Goal: Contribute content: Contribute content

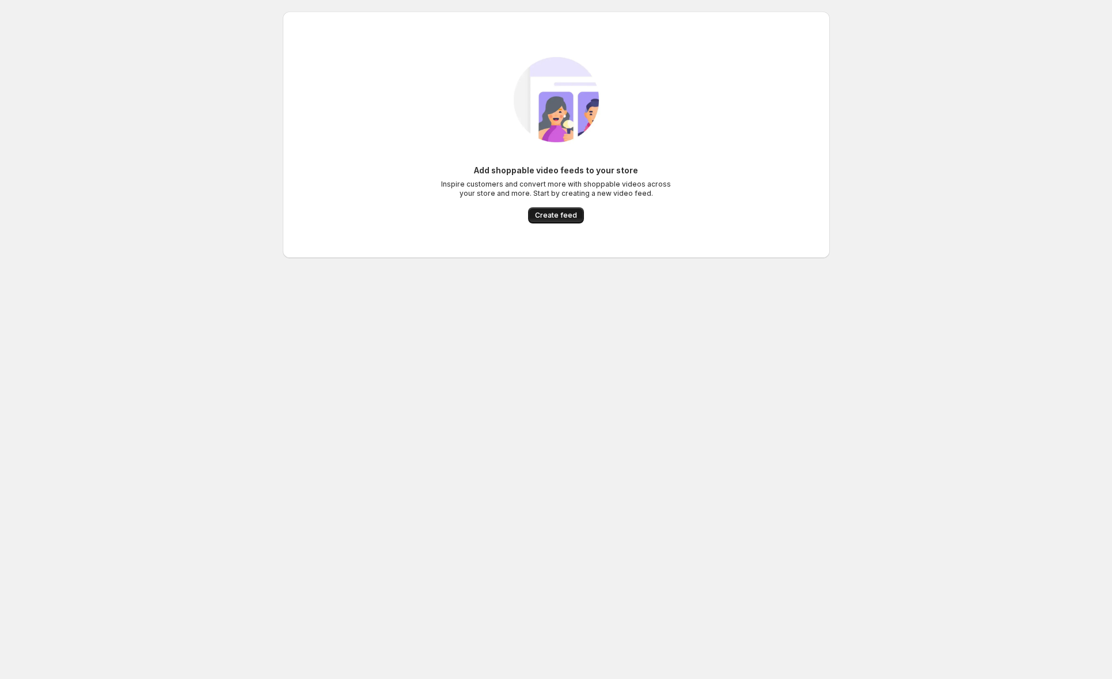
click at [562, 217] on span "Create feed" at bounding box center [556, 215] width 42 height 9
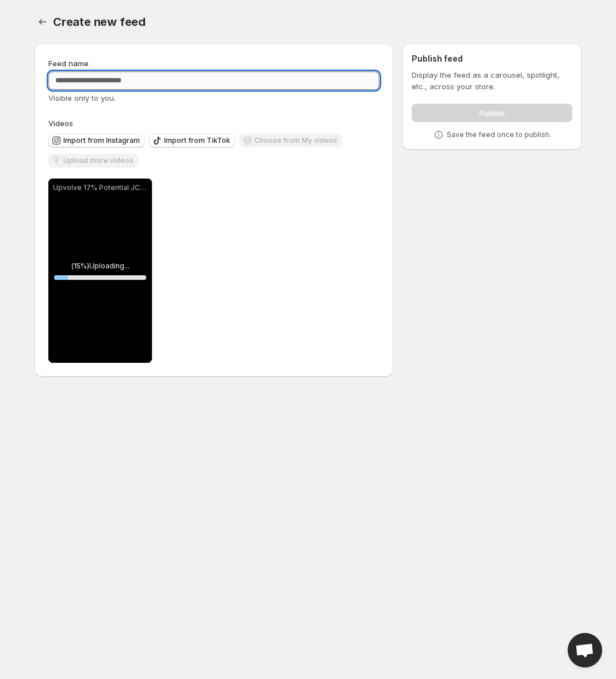
click at [78, 81] on input "Feed name" at bounding box center [213, 80] width 331 height 18
type input "**********"
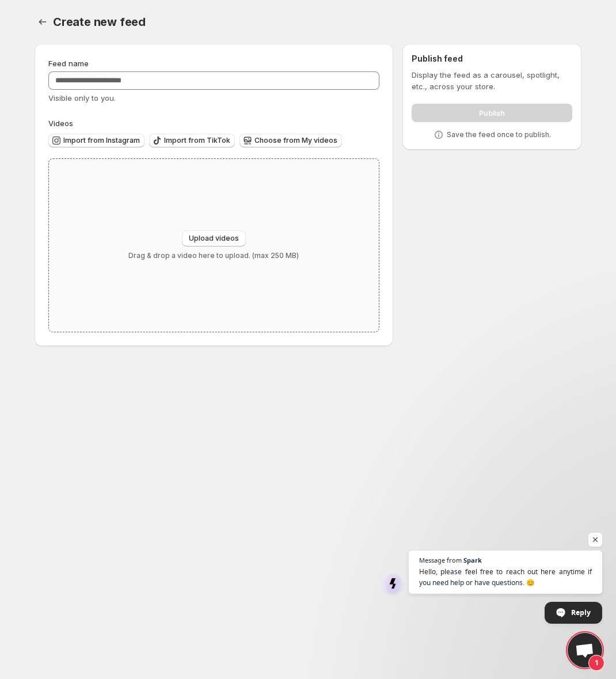
click at [123, 230] on div "Upload videos Drag & drop a video here to upload. (max 250 MB)" at bounding box center [214, 245] width 330 height 173
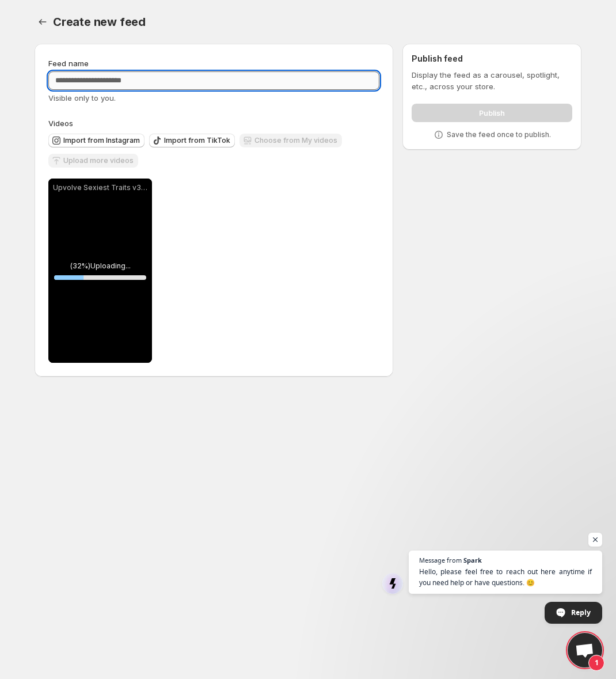
click at [89, 79] on input "Feed name" at bounding box center [213, 80] width 331 height 18
type input "**********"
click at [90, 158] on span "Upload more videos" at bounding box center [98, 160] width 70 height 9
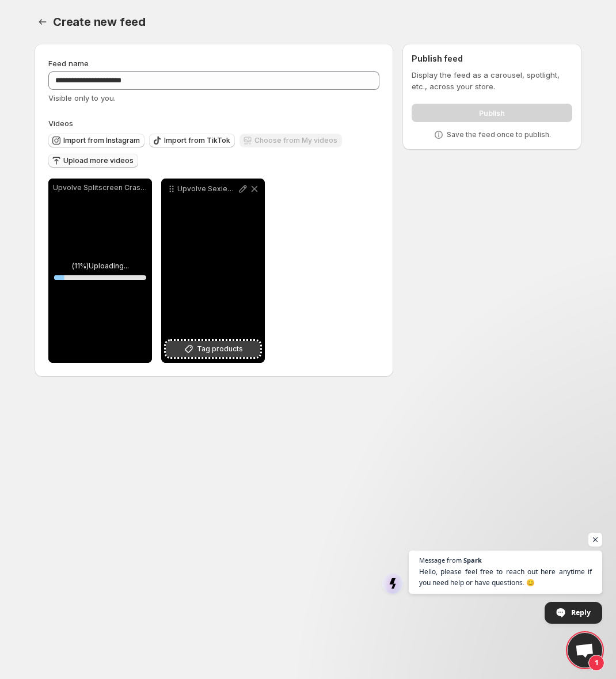
click at [209, 347] on span "Tag products" at bounding box center [220, 349] width 46 height 12
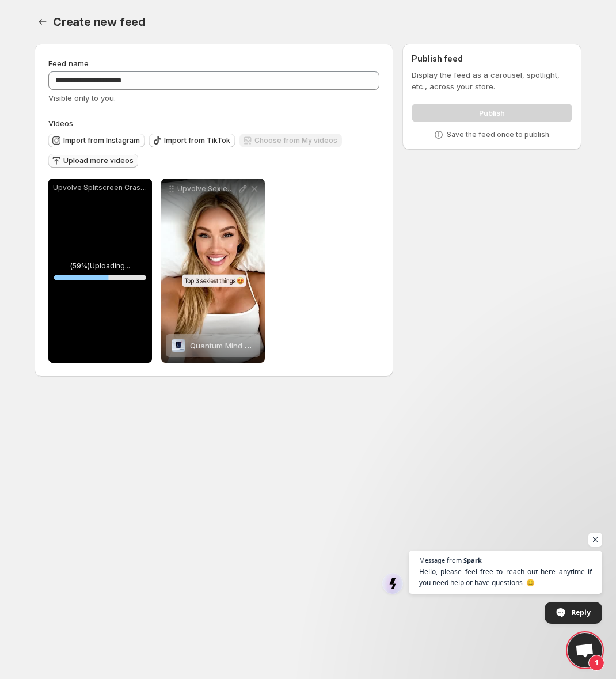
click at [334, 214] on div "**********" at bounding box center [213, 271] width 331 height 184
click at [489, 94] on div "Display the feed as a carousel, spotlight, etc., across your store. Publish Sav…" at bounding box center [492, 104] width 161 height 71
click at [97, 158] on span "Upload more videos" at bounding box center [98, 160] width 70 height 9
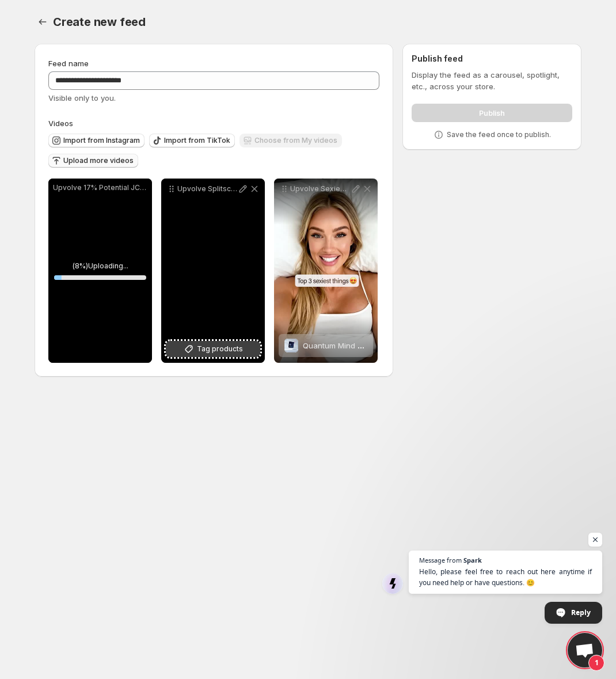
click at [221, 350] on span "Tag products" at bounding box center [220, 349] width 46 height 12
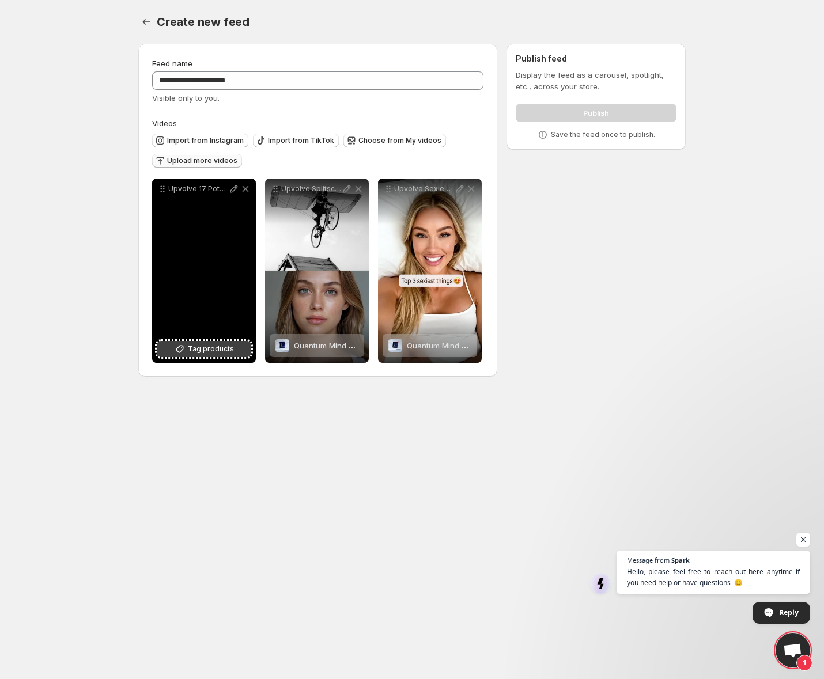
click at [198, 350] on span "Tag products" at bounding box center [211, 349] width 46 height 12
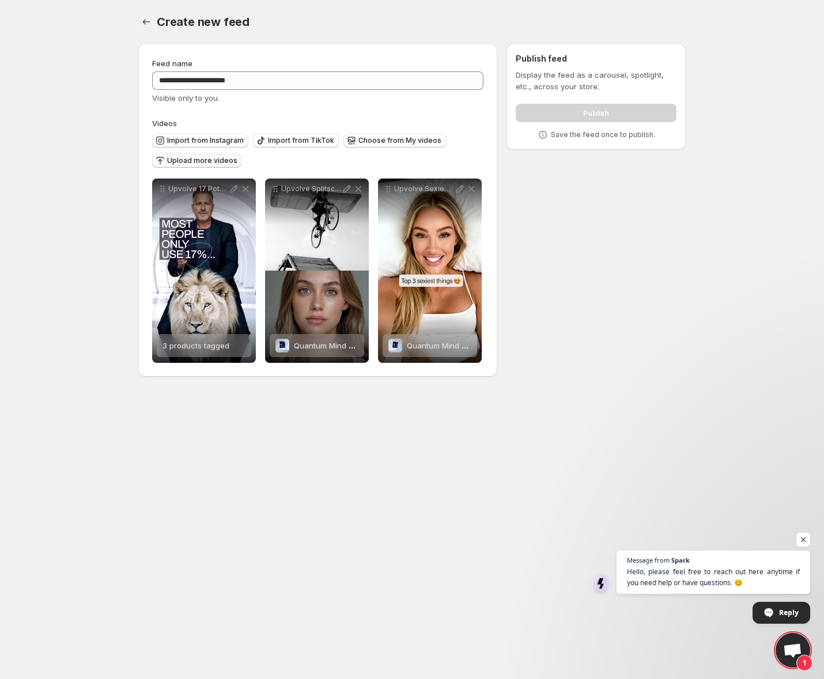
click at [572, 116] on div "Publish" at bounding box center [596, 110] width 161 height 23
click at [592, 294] on div "**********" at bounding box center [407, 213] width 557 height 356
click at [362, 104] on div "**********" at bounding box center [317, 210] width 331 height 305
click at [588, 115] on div "Publish" at bounding box center [596, 110] width 161 height 23
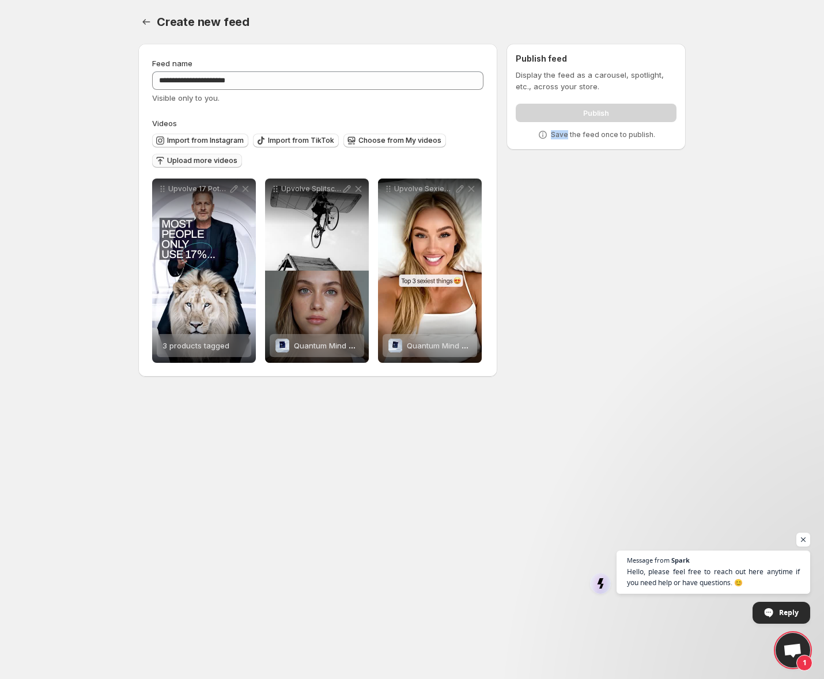
click at [545, 134] on icon at bounding box center [543, 135] width 12 height 12
click at [403, 128] on label "Videos" at bounding box center [317, 124] width 331 height 12
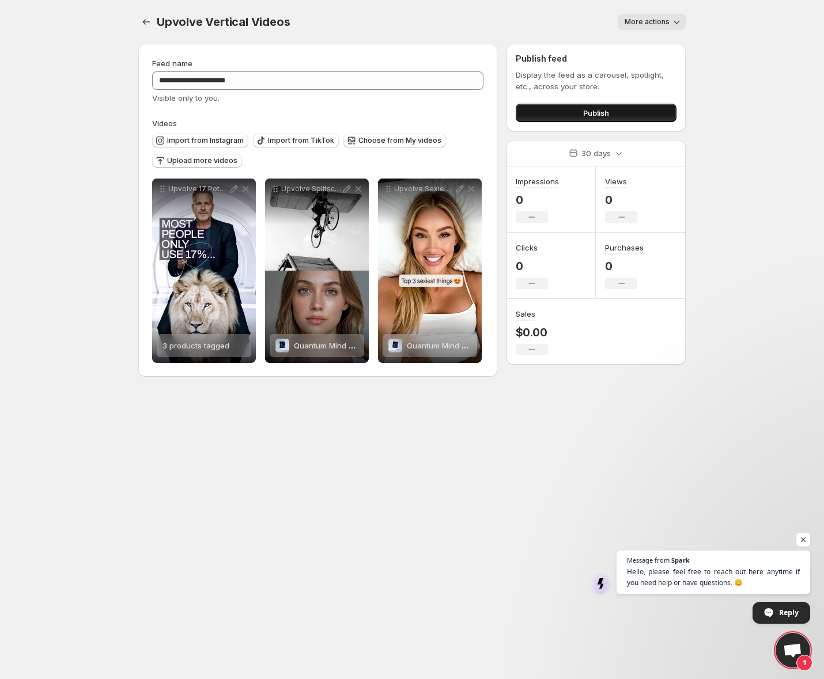
click at [586, 110] on span "Publish" at bounding box center [596, 113] width 26 height 12
click at [206, 160] on span "Upload more videos" at bounding box center [202, 160] width 70 height 9
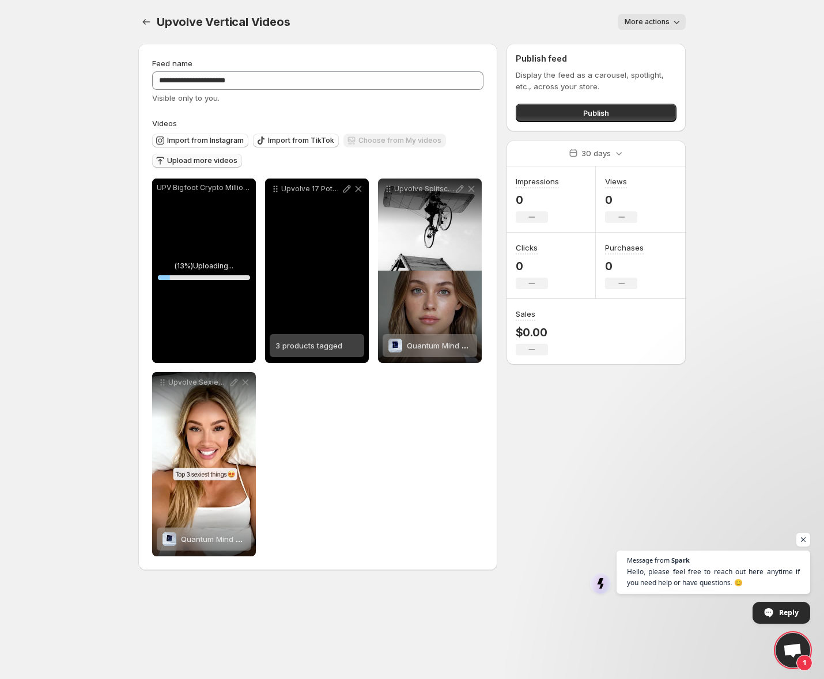
click at [326, 345] on span "3 products tagged" at bounding box center [308, 345] width 67 height 9
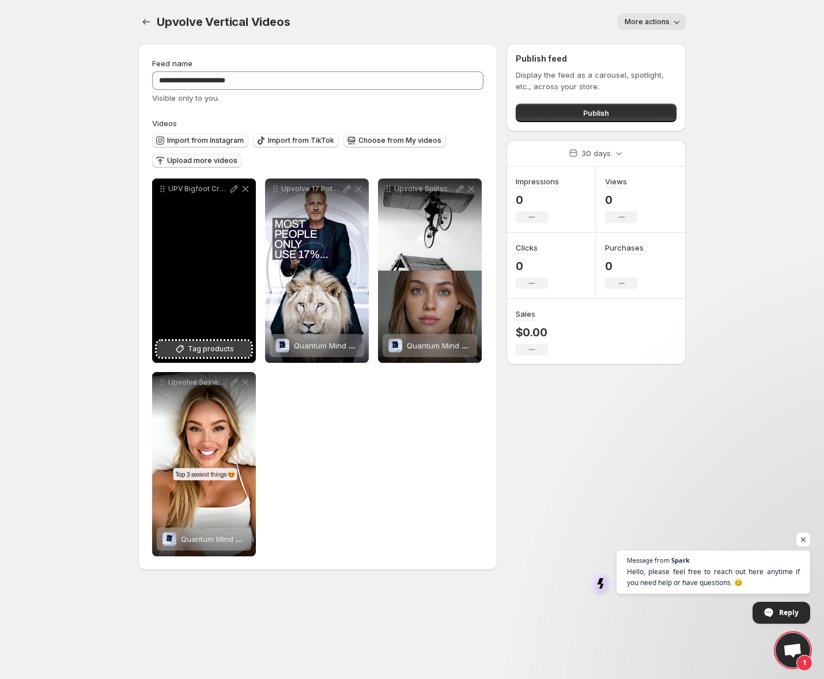
click at [215, 344] on span "Tag products" at bounding box center [211, 349] width 46 height 12
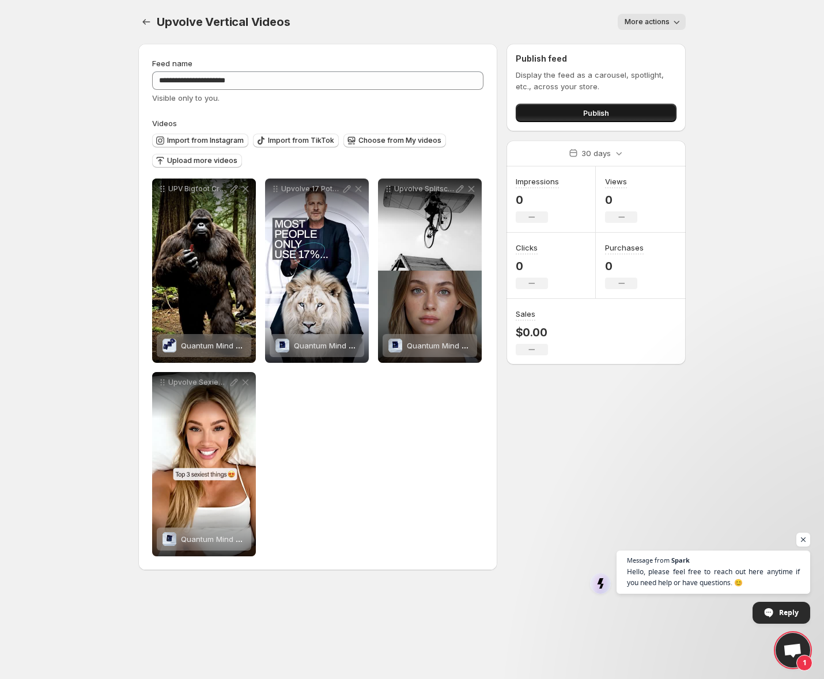
click at [585, 110] on span "Publish" at bounding box center [596, 113] width 26 height 12
click at [190, 160] on span "Upload more videos" at bounding box center [202, 160] width 70 height 9
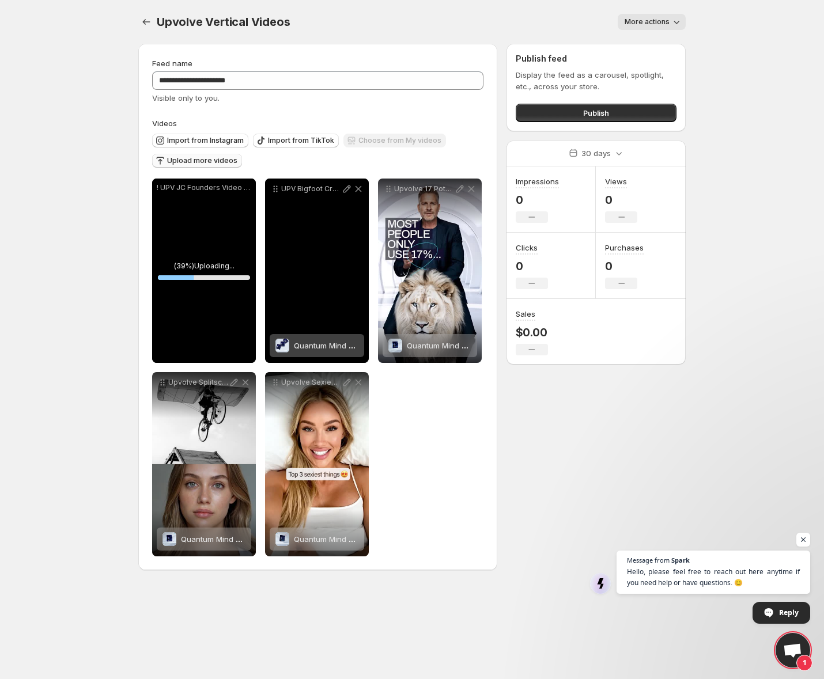
click at [315, 345] on span "Quantum Mind _ Mind Elevation Gummies _ 3 Pack" at bounding box center [384, 345] width 181 height 9
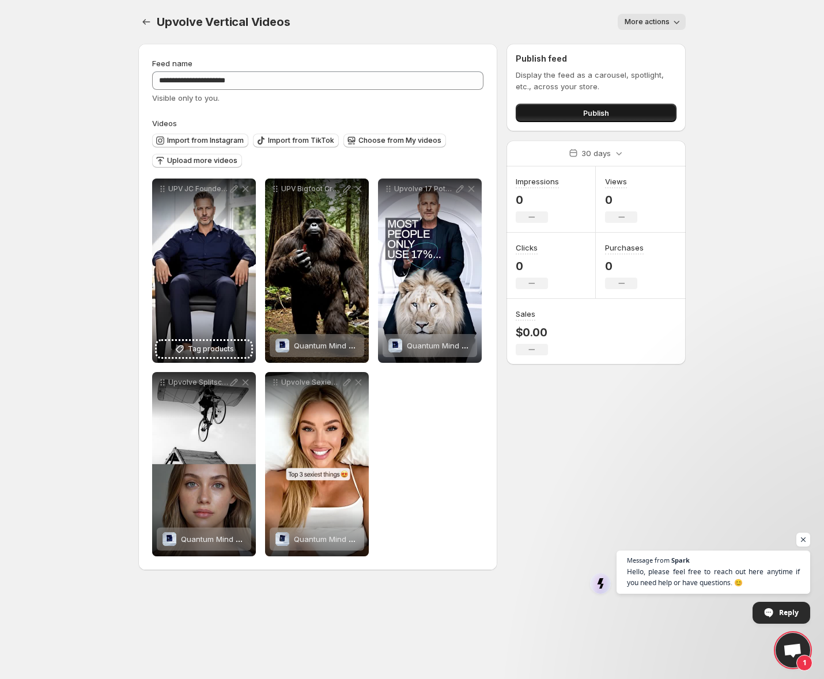
click at [574, 111] on button "Publish" at bounding box center [596, 113] width 161 height 18
click at [588, 115] on span "Publish" at bounding box center [596, 113] width 26 height 12
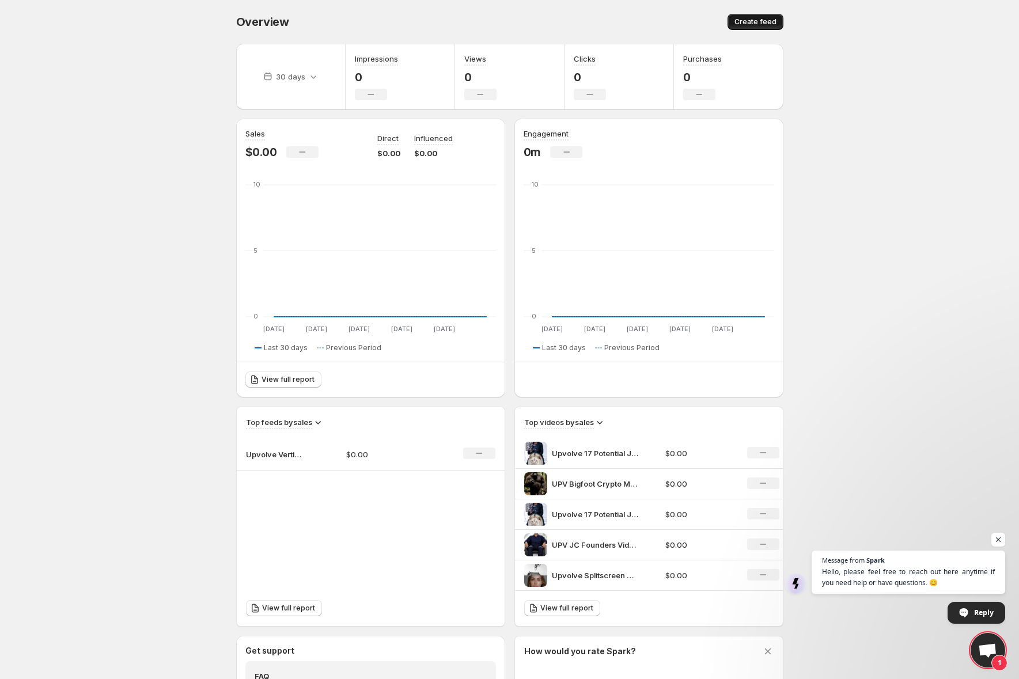
click at [758, 24] on span "Create feed" at bounding box center [756, 21] width 42 height 9
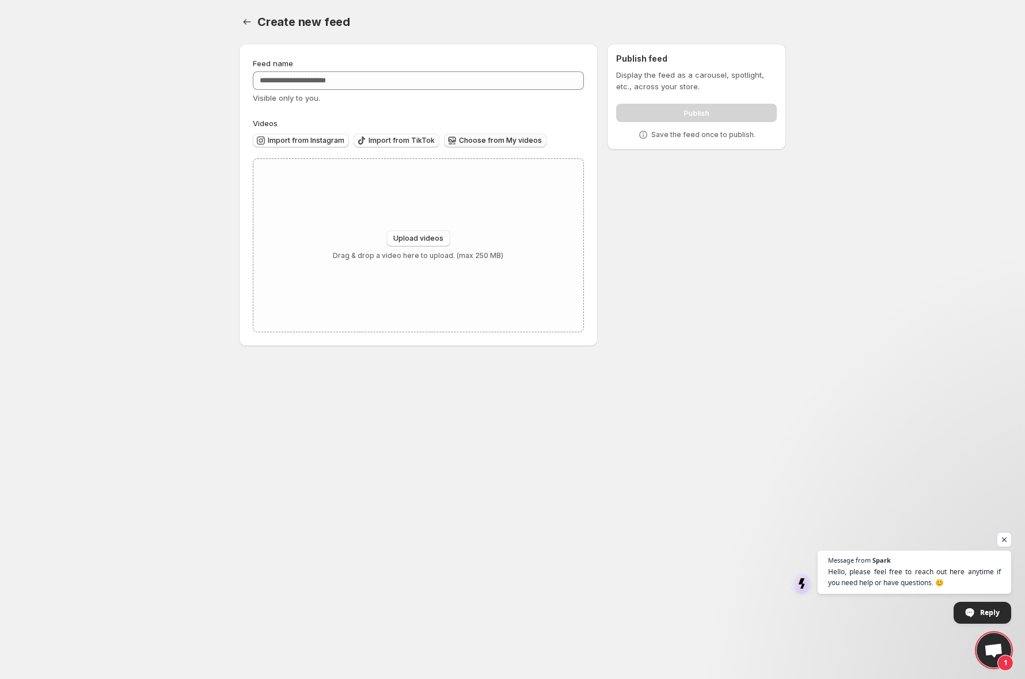
click at [491, 137] on span "Choose from My videos" at bounding box center [500, 140] width 83 height 9
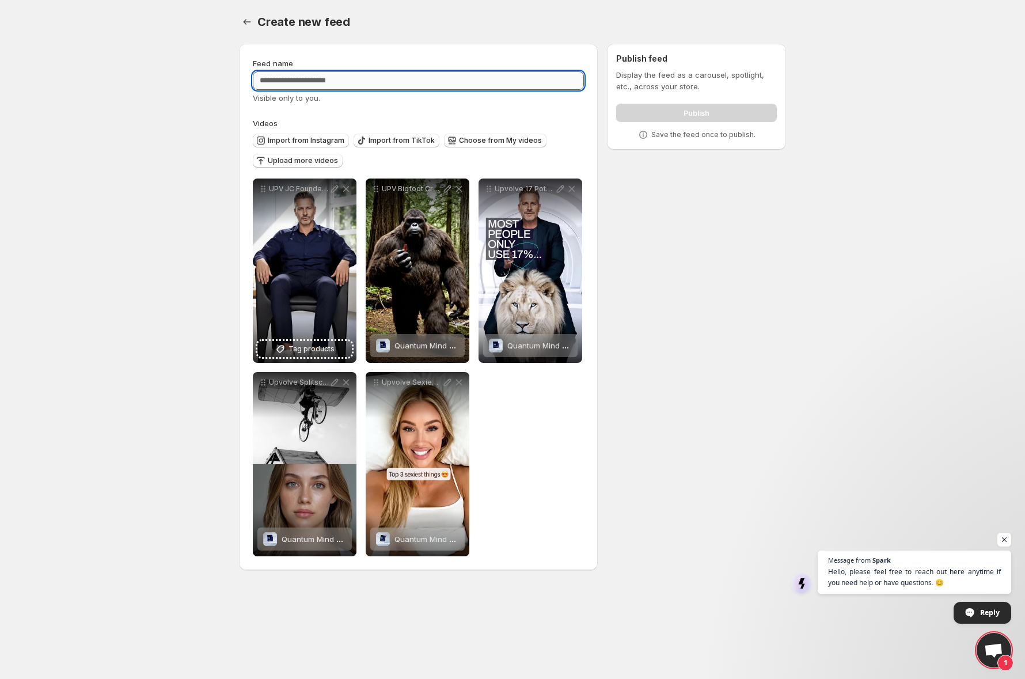
click at [313, 79] on input "Feed name" at bounding box center [418, 80] width 331 height 18
type input "**********"
click at [576, 135] on div "Import from Instagram Import from TikTok Choose from My videos Upload more vide…" at bounding box center [416, 149] width 336 height 40
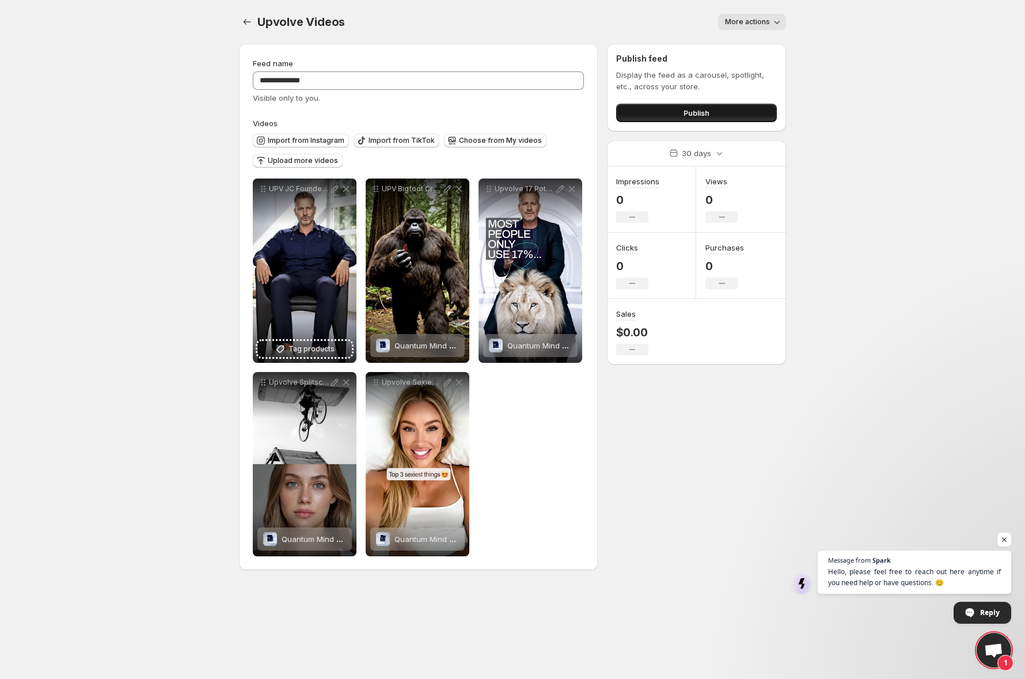
click at [682, 118] on button "Publish" at bounding box center [696, 113] width 161 height 18
